Goal: Transaction & Acquisition: Purchase product/service

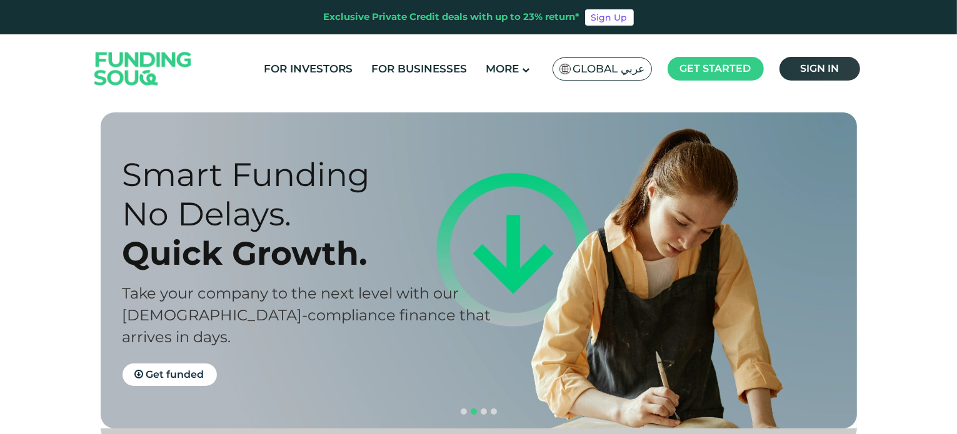
click at [813, 64] on span "Sign in" at bounding box center [819, 69] width 39 height 12
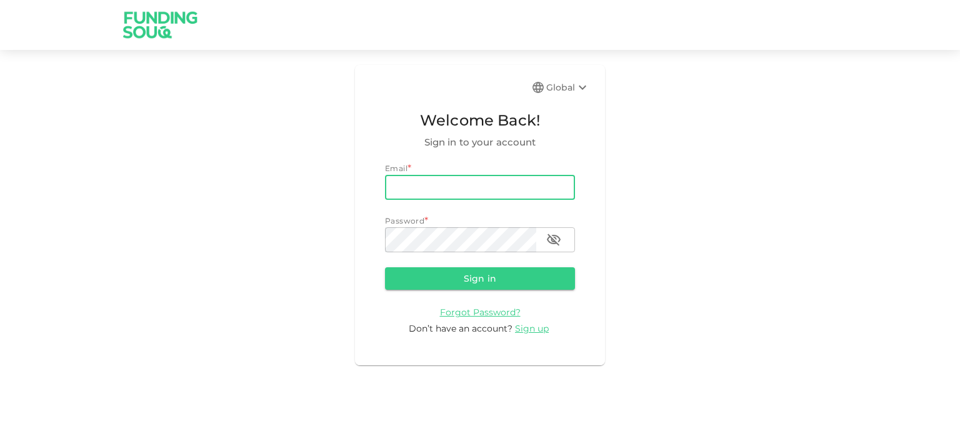
click at [453, 181] on input "email" at bounding box center [480, 187] width 190 height 25
type input "rafiekhussain@gmail.com"
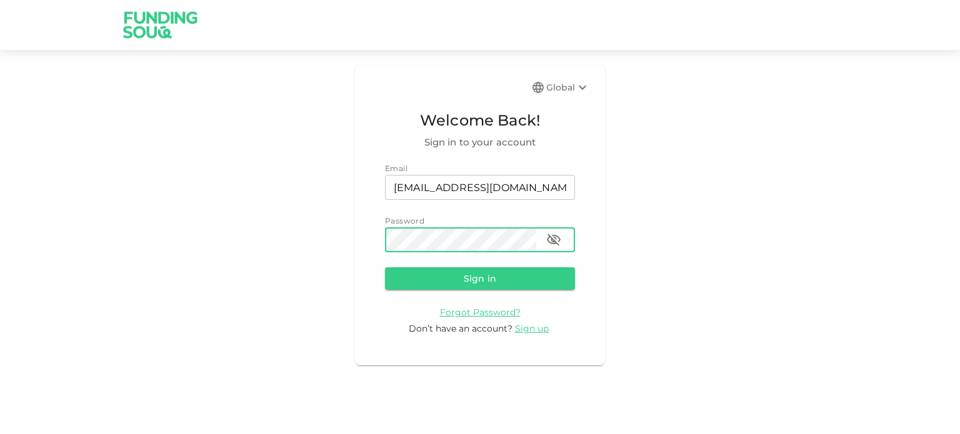
click at [555, 239] on icon "button" at bounding box center [553, 240] width 15 height 15
click at [471, 277] on button "Sign in" at bounding box center [480, 279] width 190 height 23
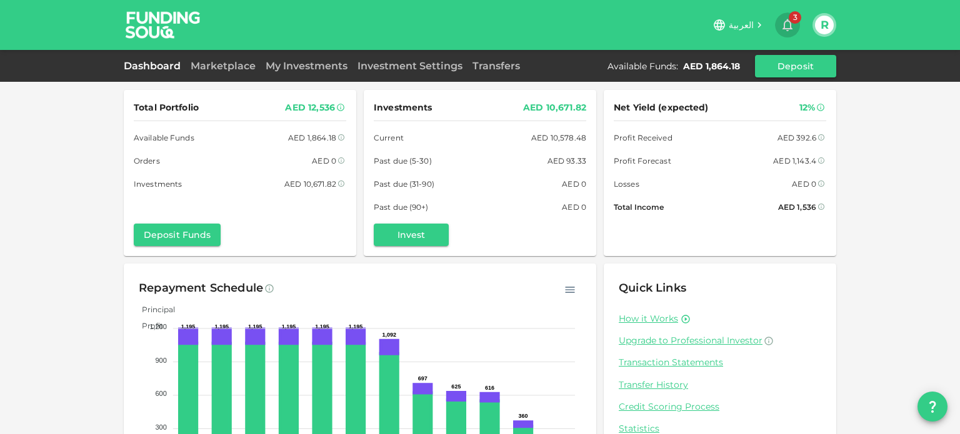
click at [786, 21] on icon "button" at bounding box center [788, 25] width 10 height 13
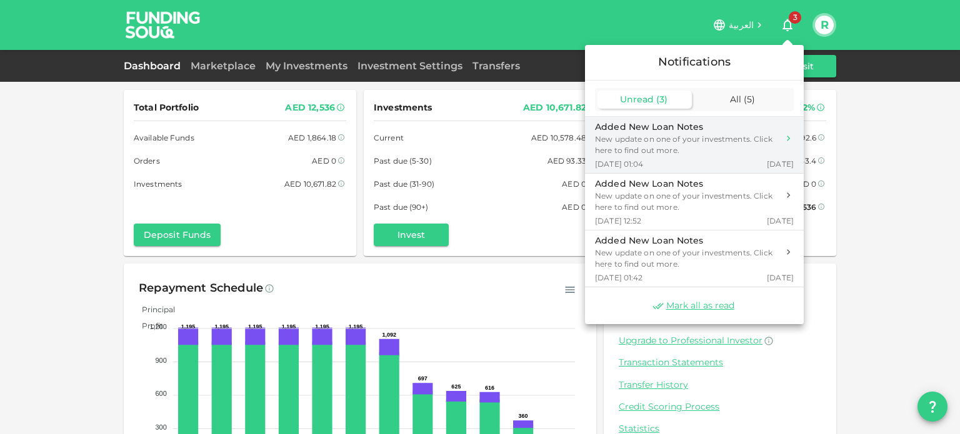
click at [715, 132] on div "Added New Loan Notes" at bounding box center [686, 127] width 183 height 13
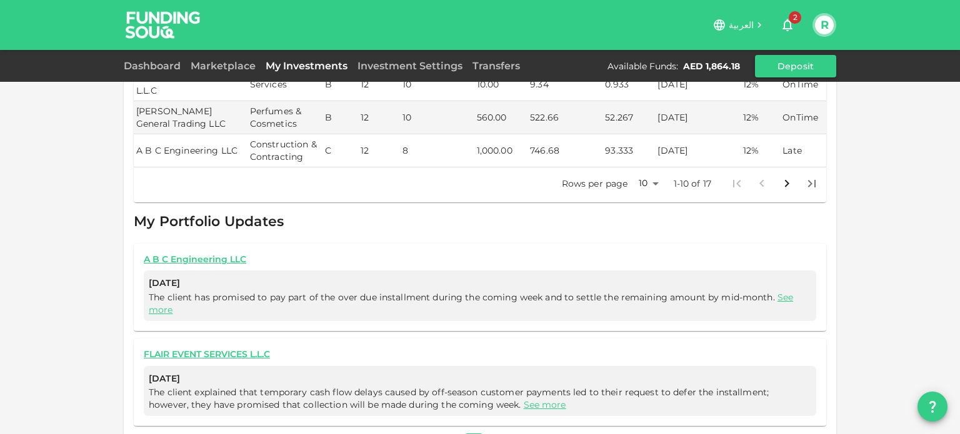
scroll to position [533, 0]
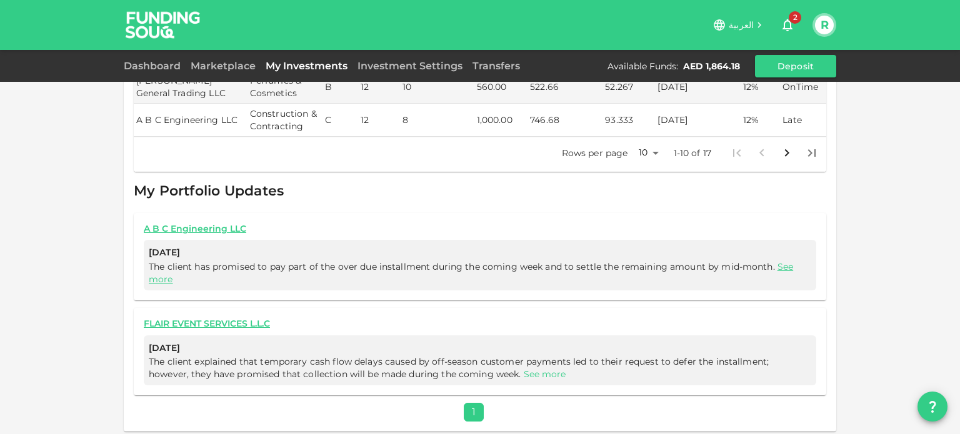
click at [524, 373] on link "See more" at bounding box center [545, 374] width 43 height 11
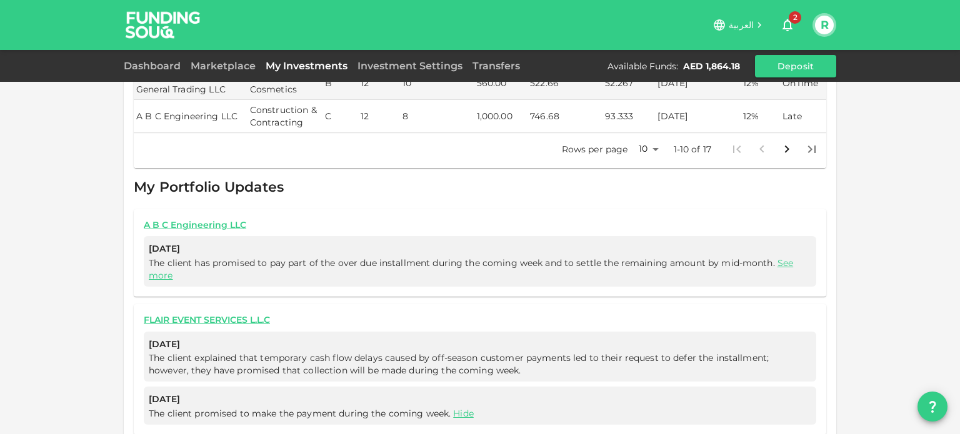
scroll to position [538, 0]
click at [783, 256] on link "See more" at bounding box center [471, 268] width 645 height 24
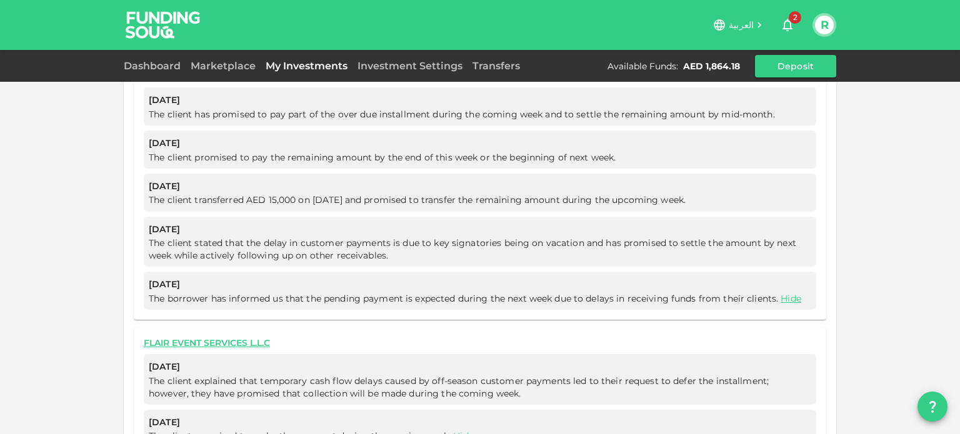
scroll to position [690, 0]
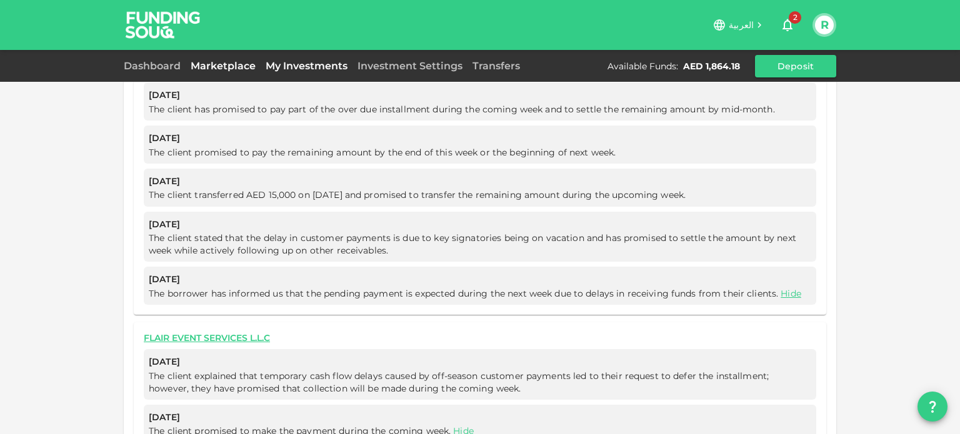
click at [226, 61] on link "Marketplace" at bounding box center [223, 66] width 75 height 12
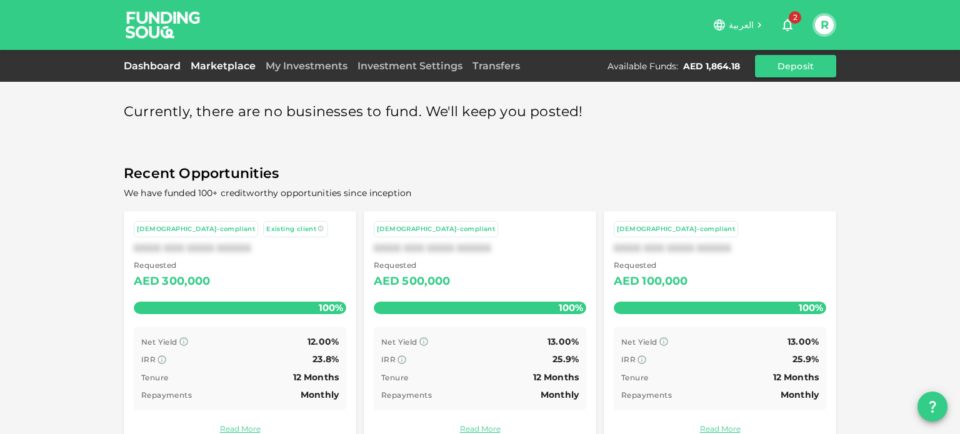
click at [138, 64] on link "Dashboard" at bounding box center [155, 66] width 62 height 12
